Goal: Consume media (video, audio)

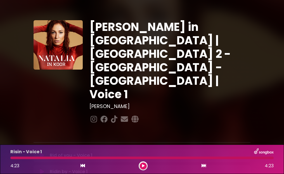
scroll to position [94, 0]
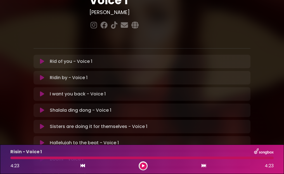
click at [46, 172] on button at bounding box center [42, 175] width 11 height 6
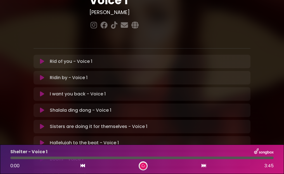
click at [45, 168] on div "Shelter - Voice 1 Loading Track... Name" at bounding box center [142, 174] width 217 height 13
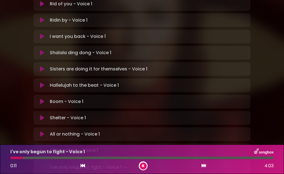
scroll to position [153, 0]
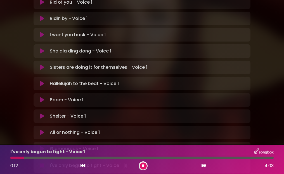
click at [44, 145] on icon at bounding box center [42, 148] width 5 height 6
click at [42, 162] on icon at bounding box center [42, 165] width 4 height 6
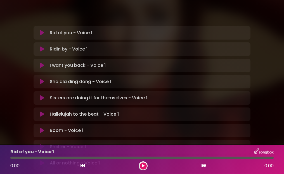
scroll to position [131, 0]
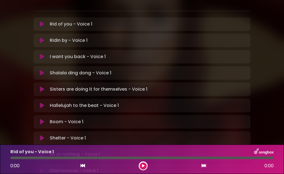
click at [40, 167] on icon at bounding box center [42, 170] width 4 height 6
click at [41, 167] on icon at bounding box center [42, 170] width 4 height 6
